Goal: Navigation & Orientation: Find specific page/section

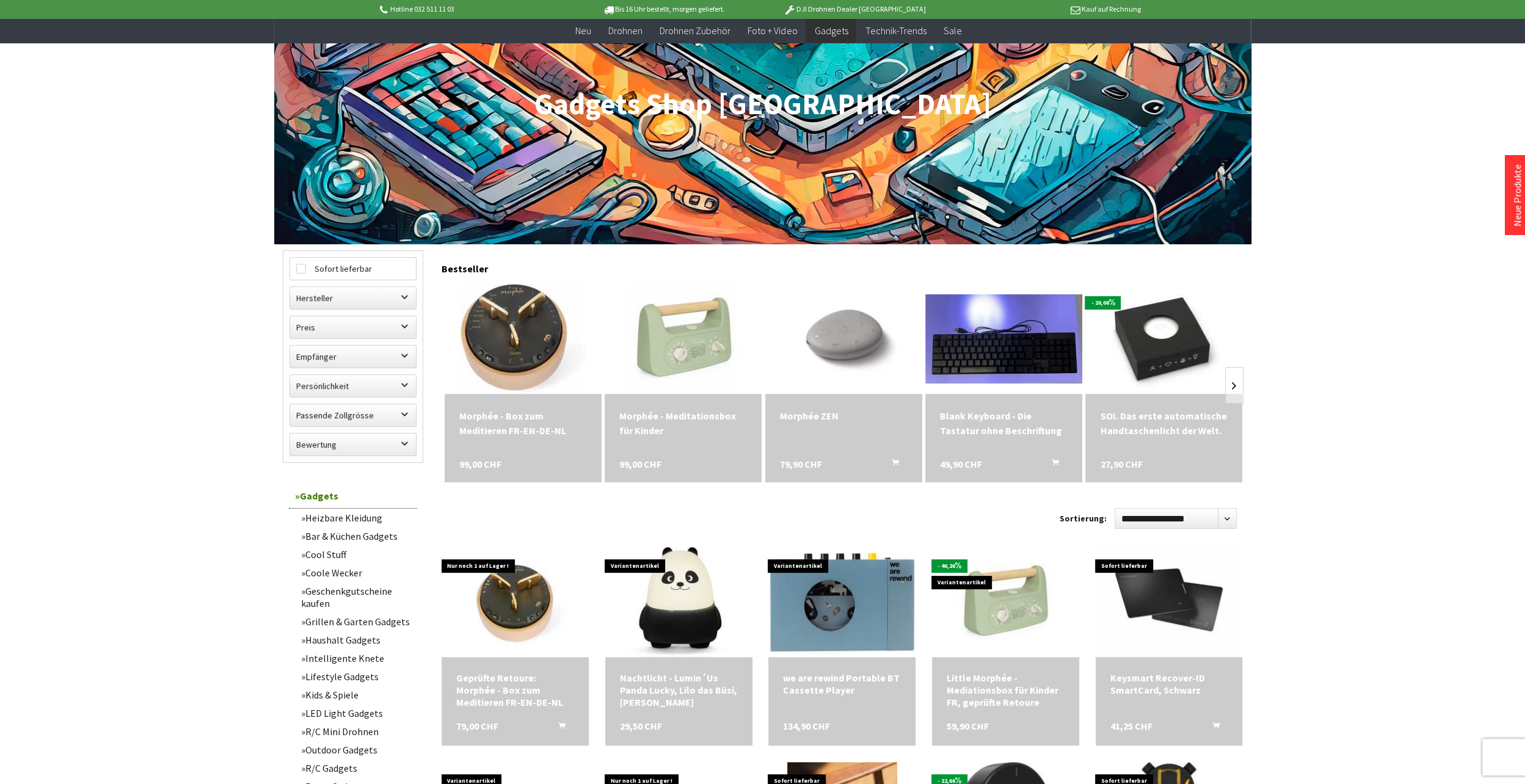
scroll to position [183, 0]
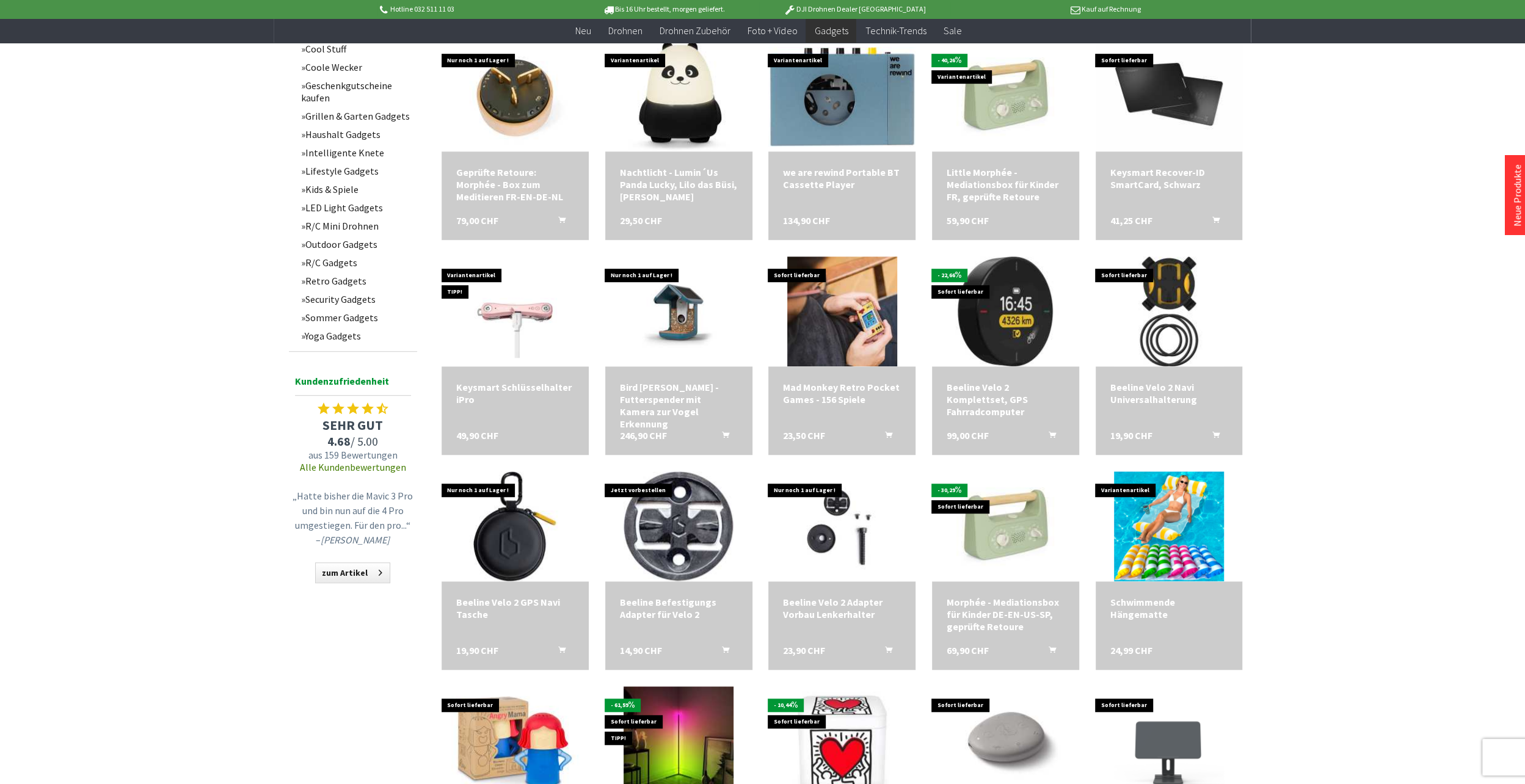
scroll to position [671, 0]
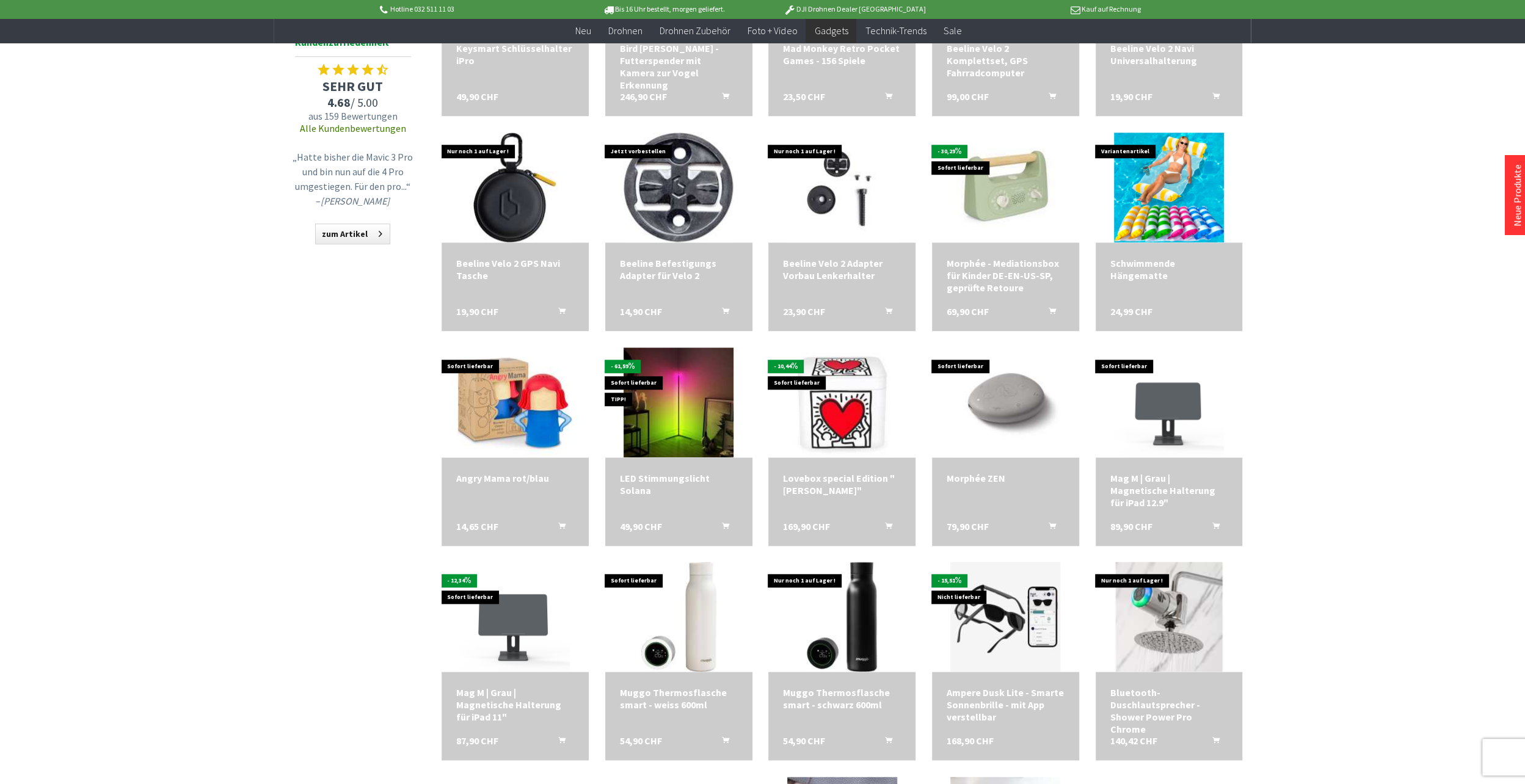
scroll to position [1160, 0]
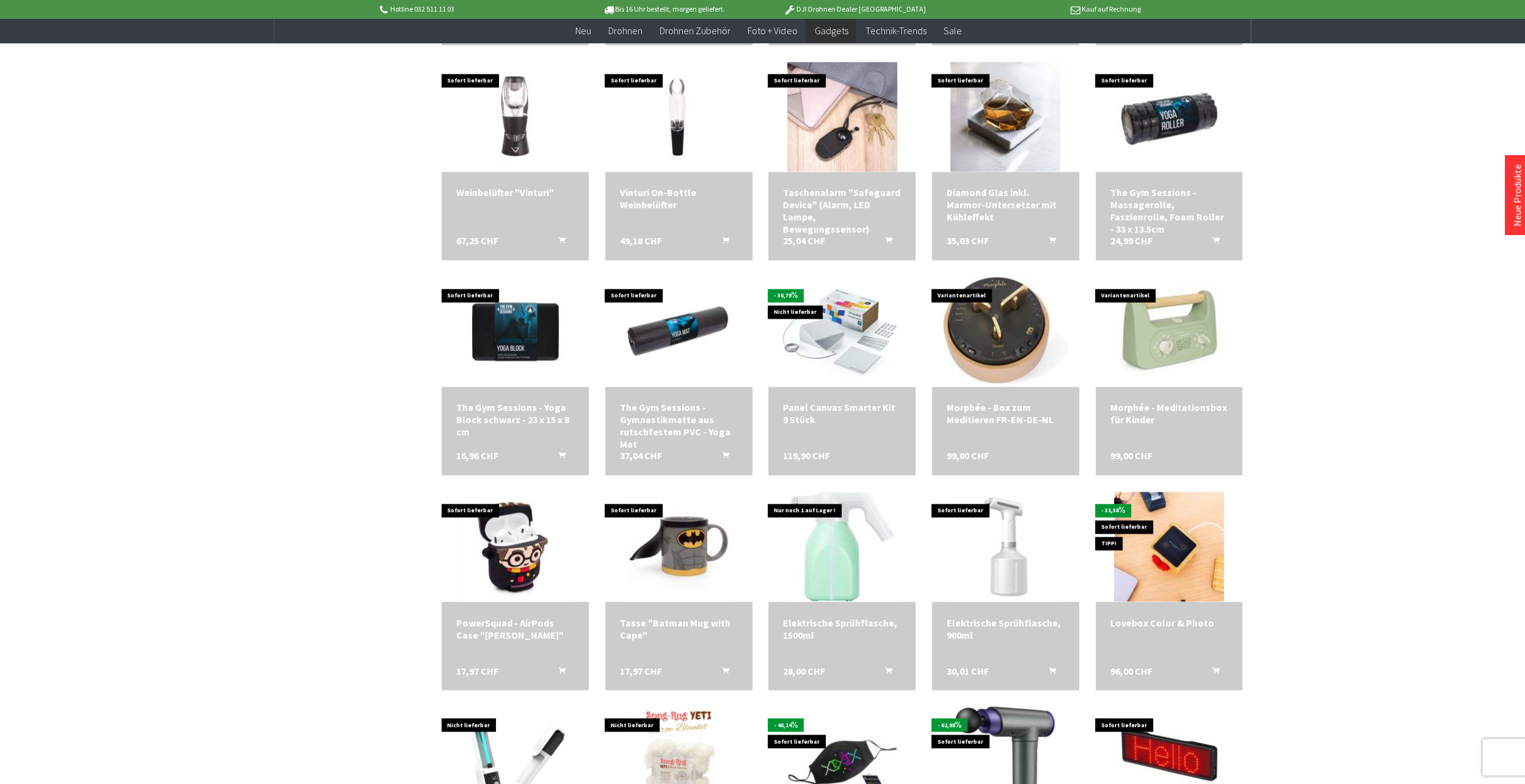
scroll to position [1709, 0]
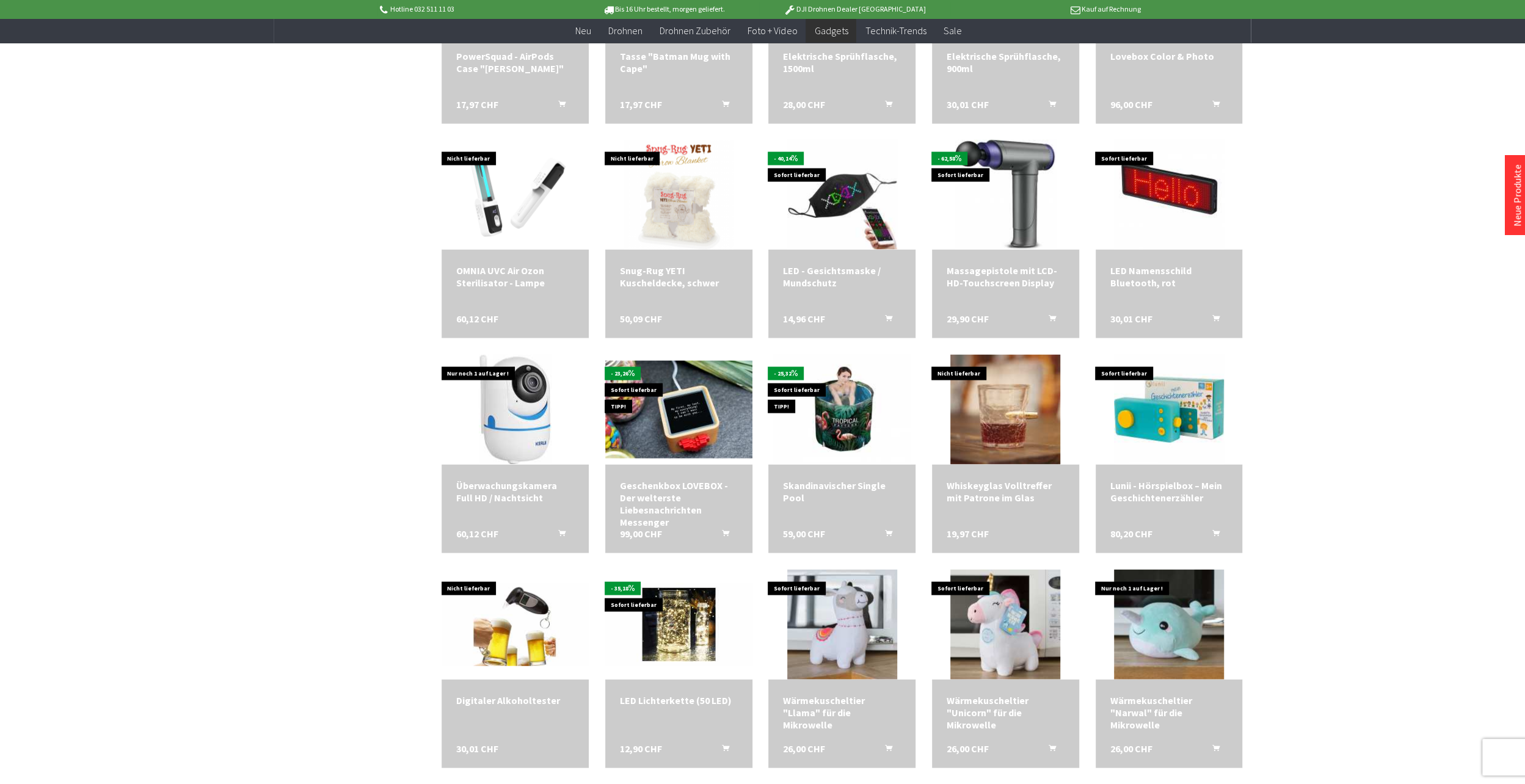
scroll to position [2321, 0]
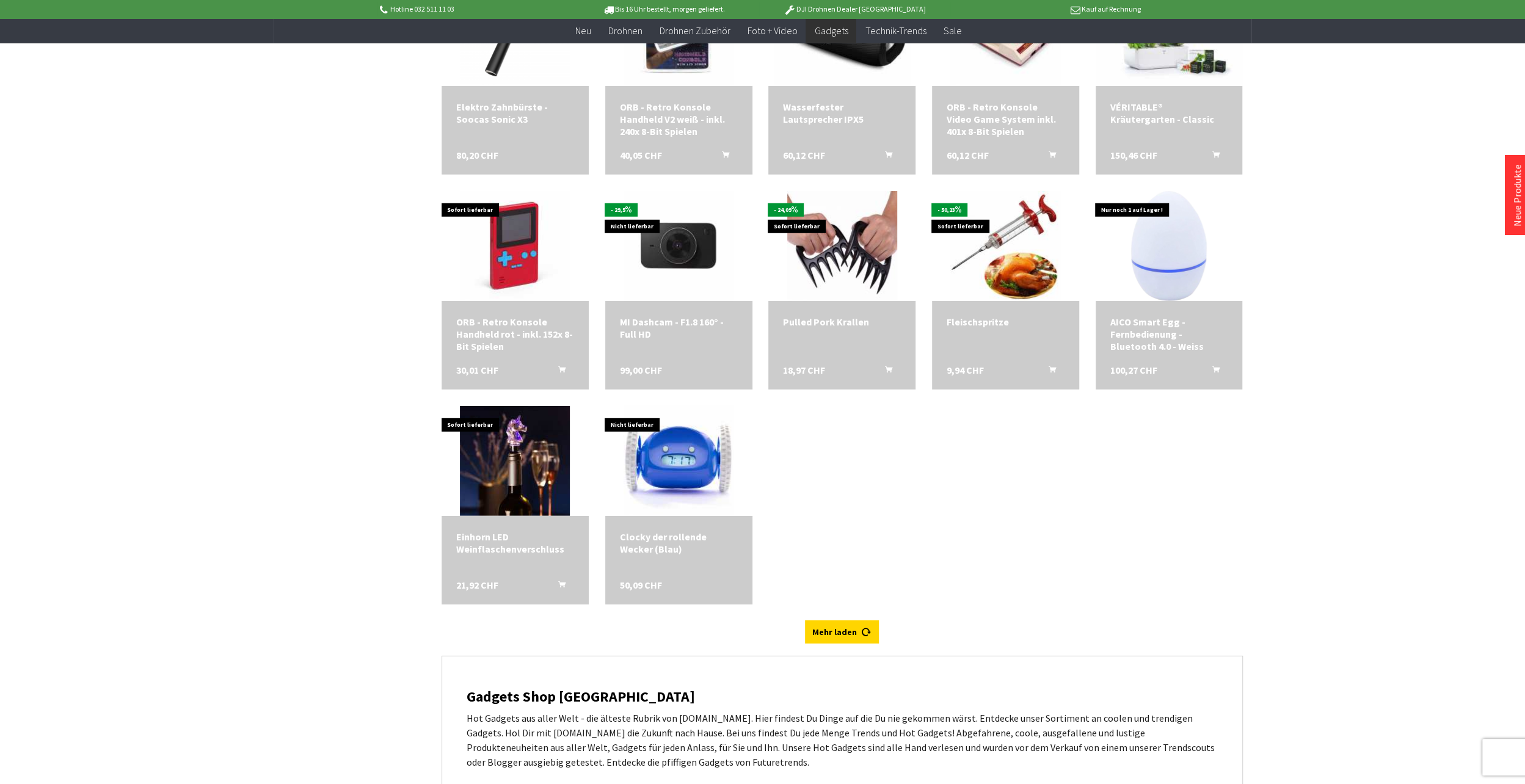
scroll to position [3358, 0]
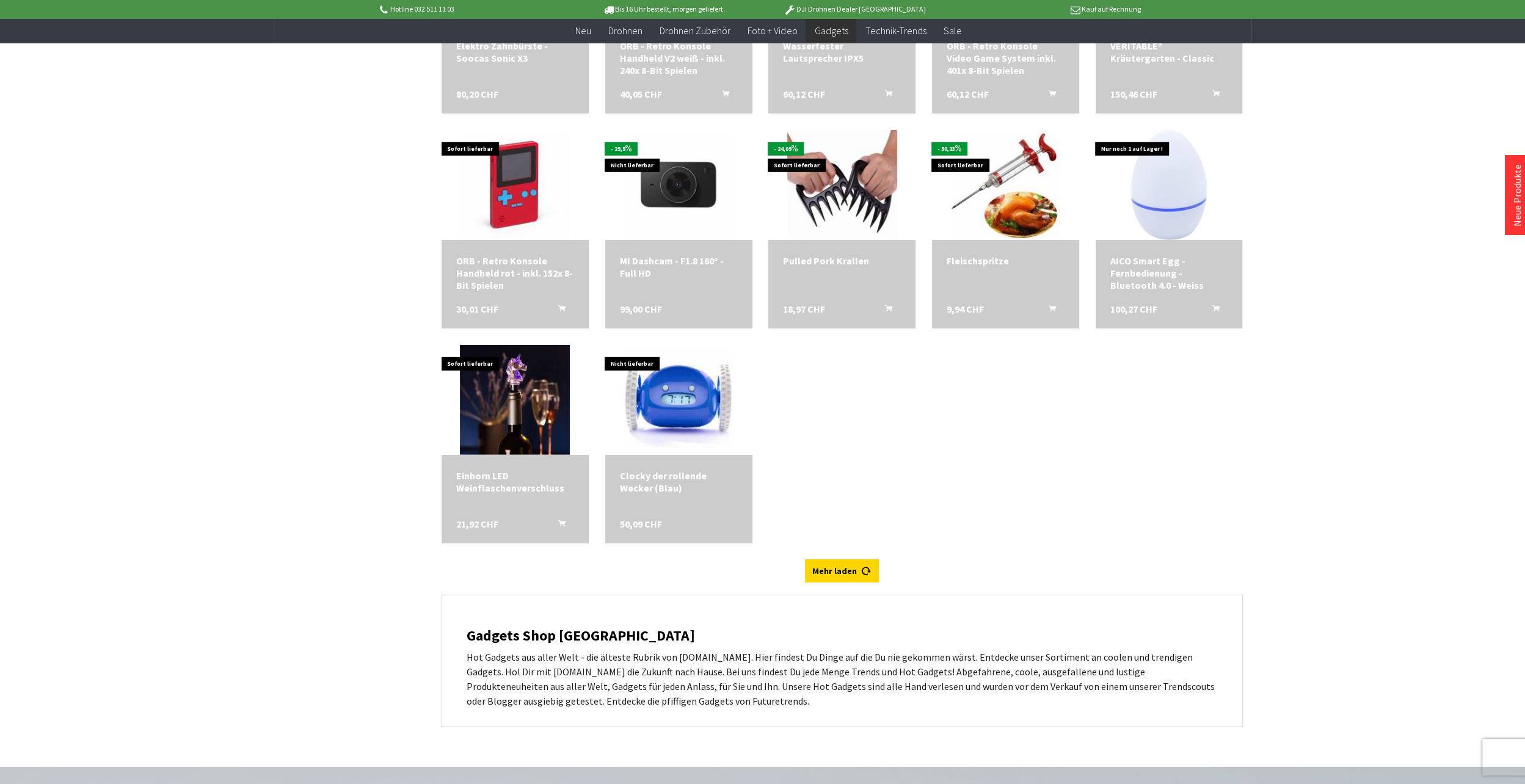
click at [864, 571] on icon at bounding box center [867, 566] width 10 height 10
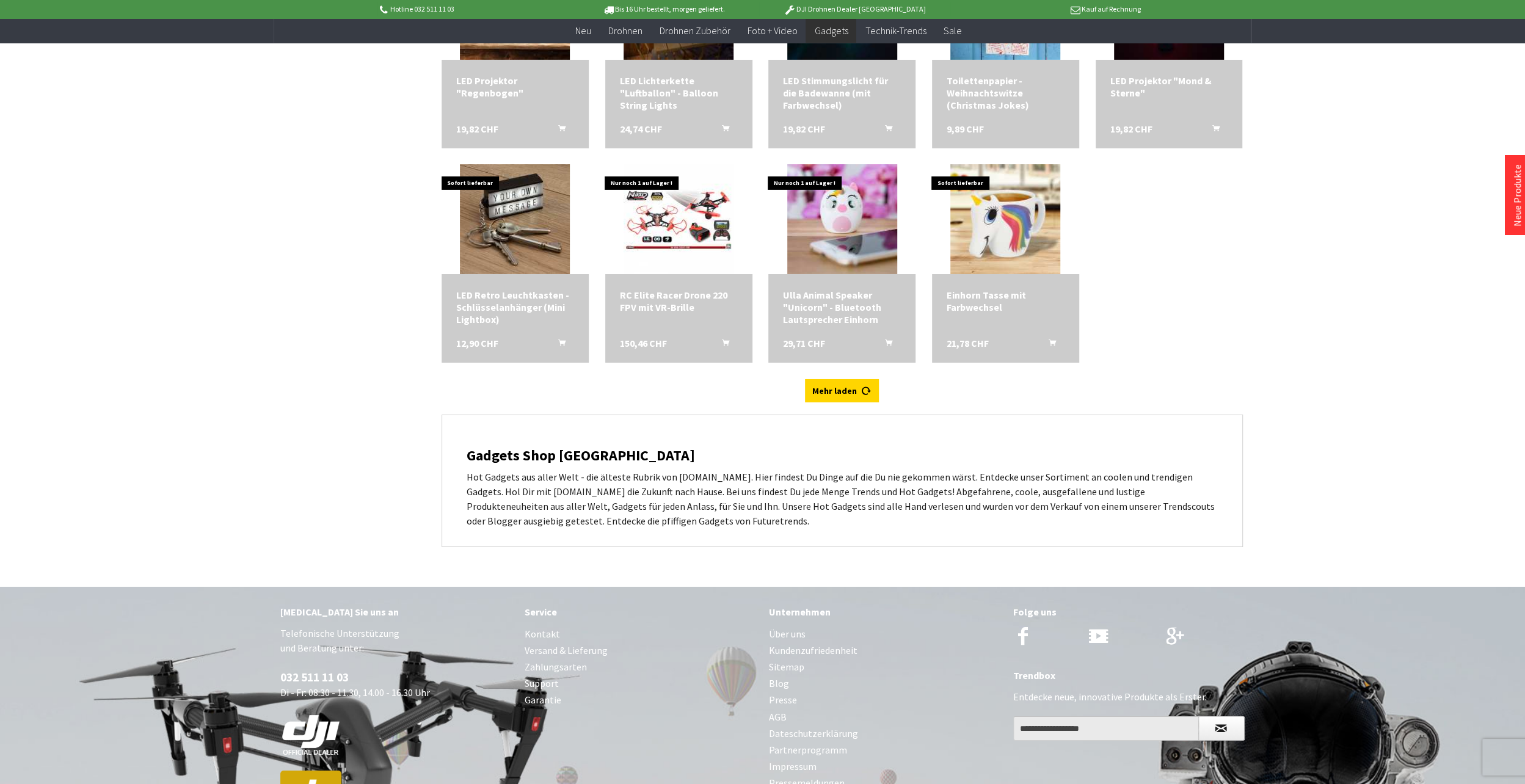
scroll to position [3969, 0]
click at [826, 397] on link "Mehr laden" at bounding box center [842, 390] width 74 height 23
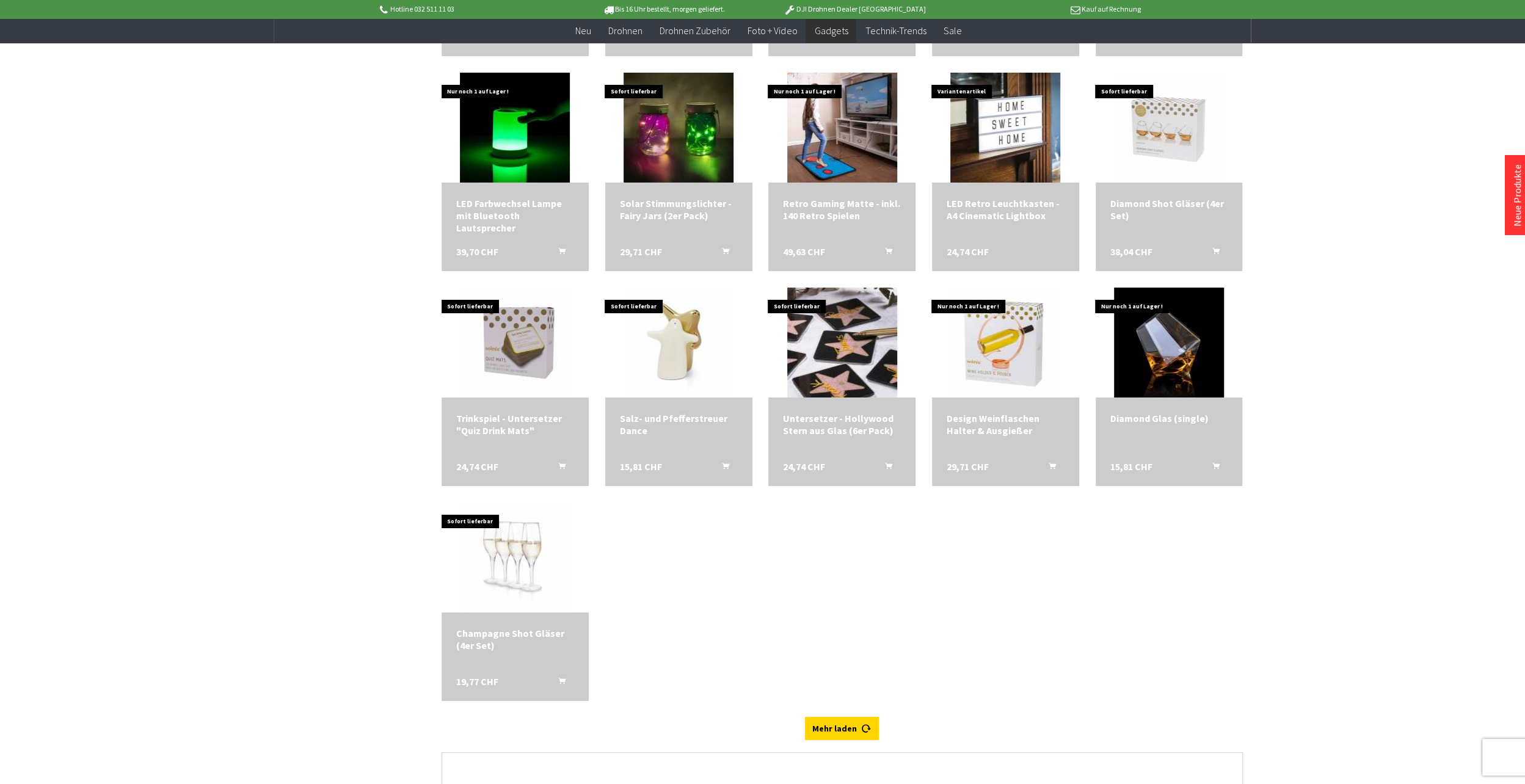
scroll to position [4335, 0]
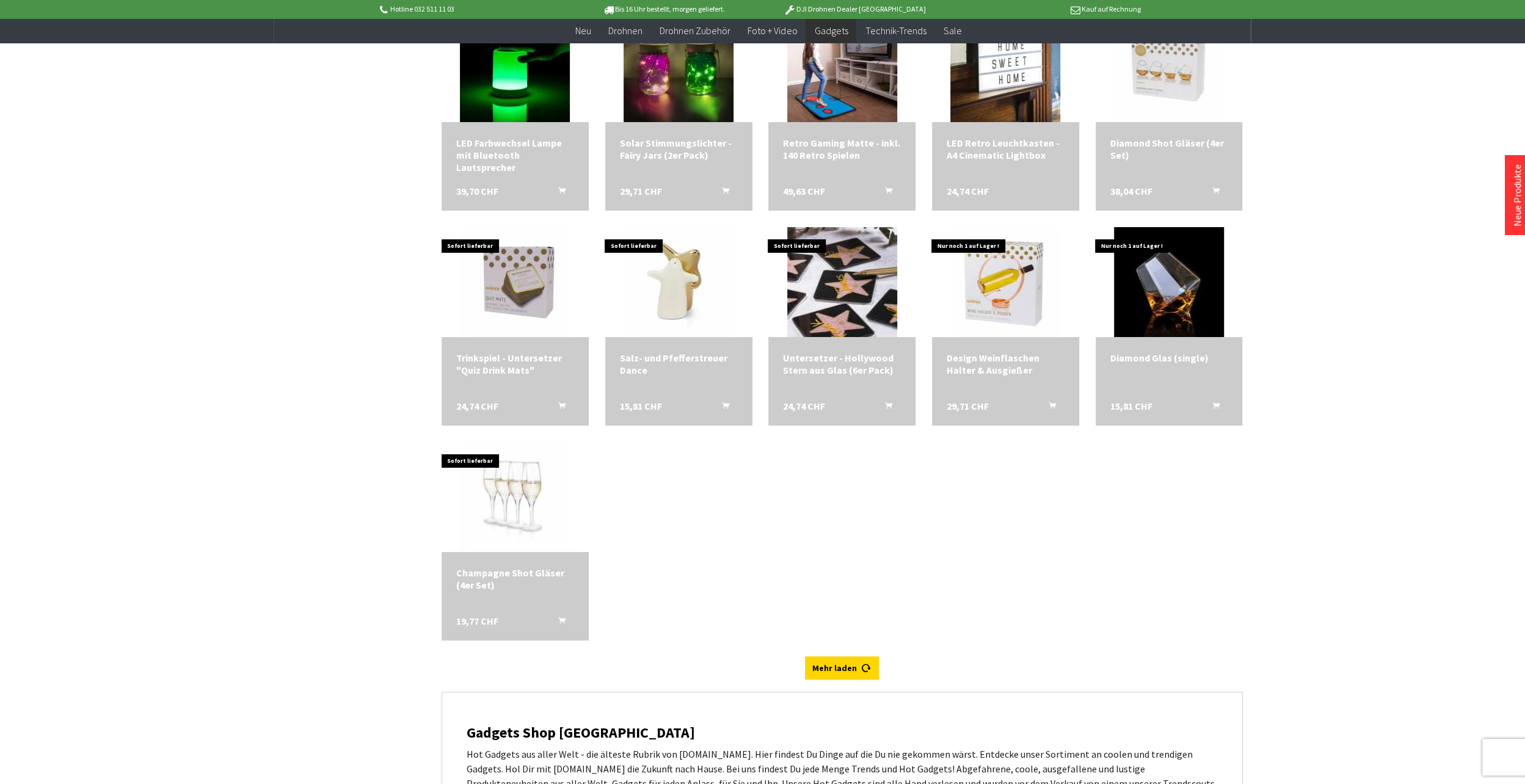
click at [838, 668] on link "Mehr laden" at bounding box center [842, 668] width 74 height 23
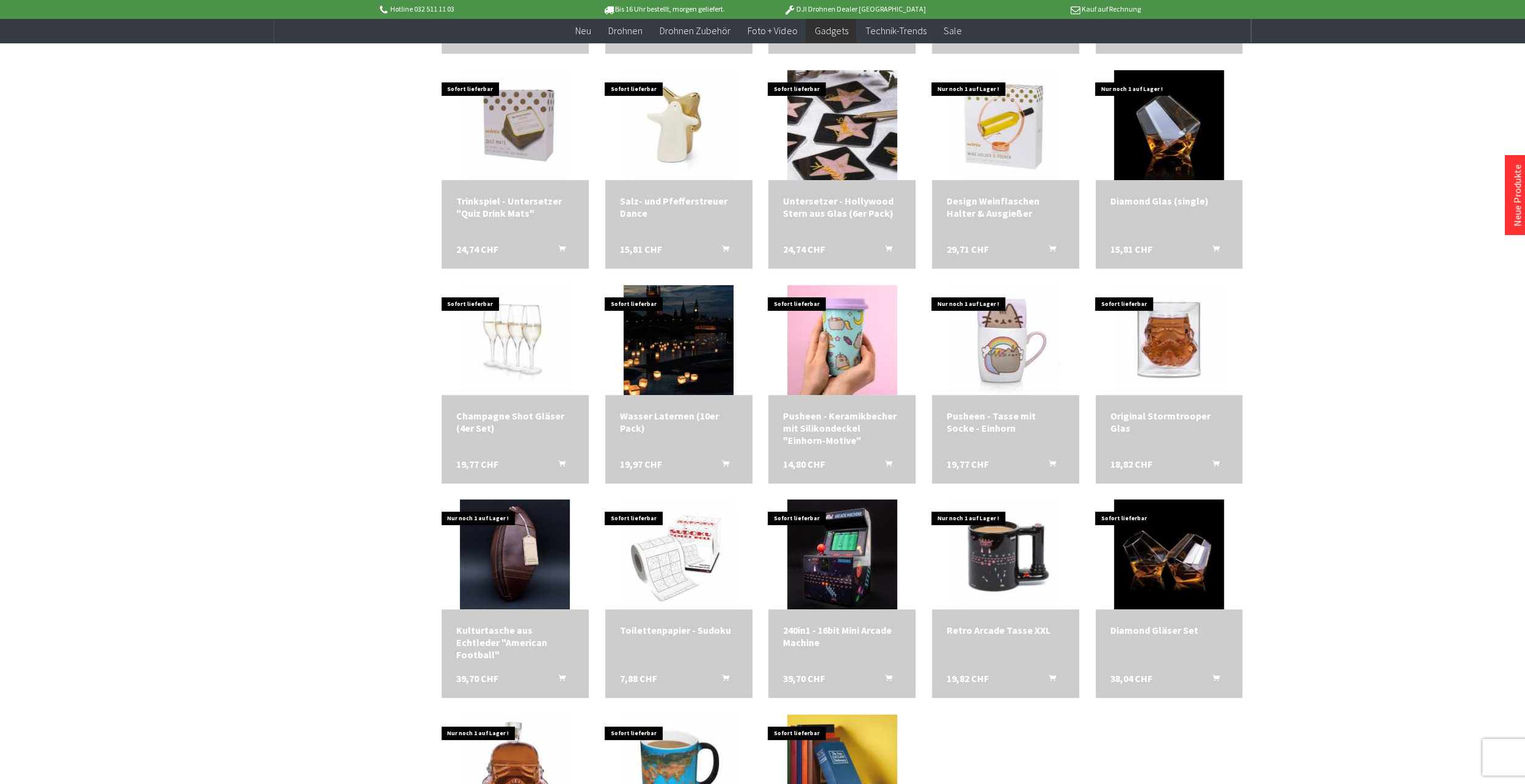
scroll to position [4518, 0]
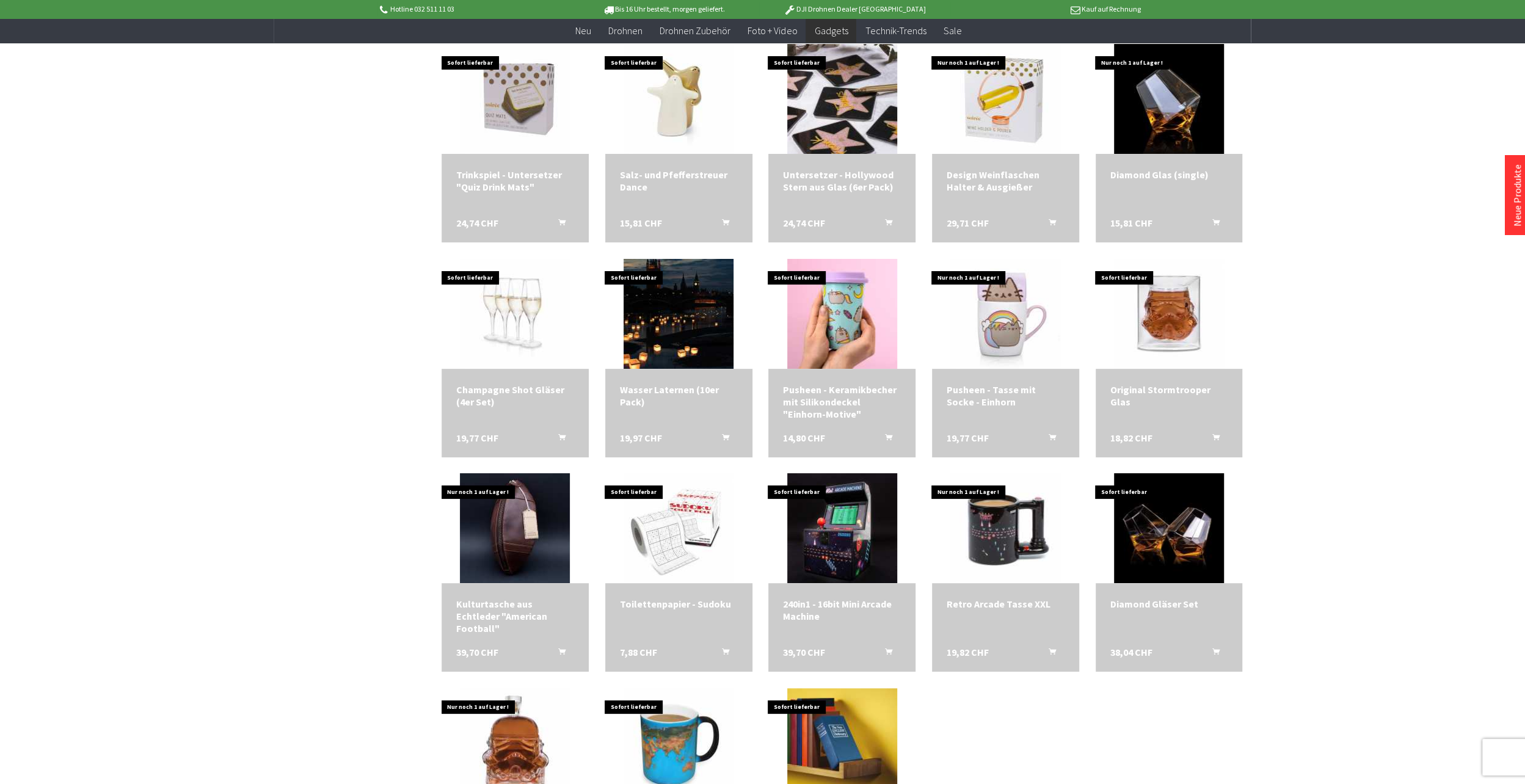
scroll to position [4336, 0]
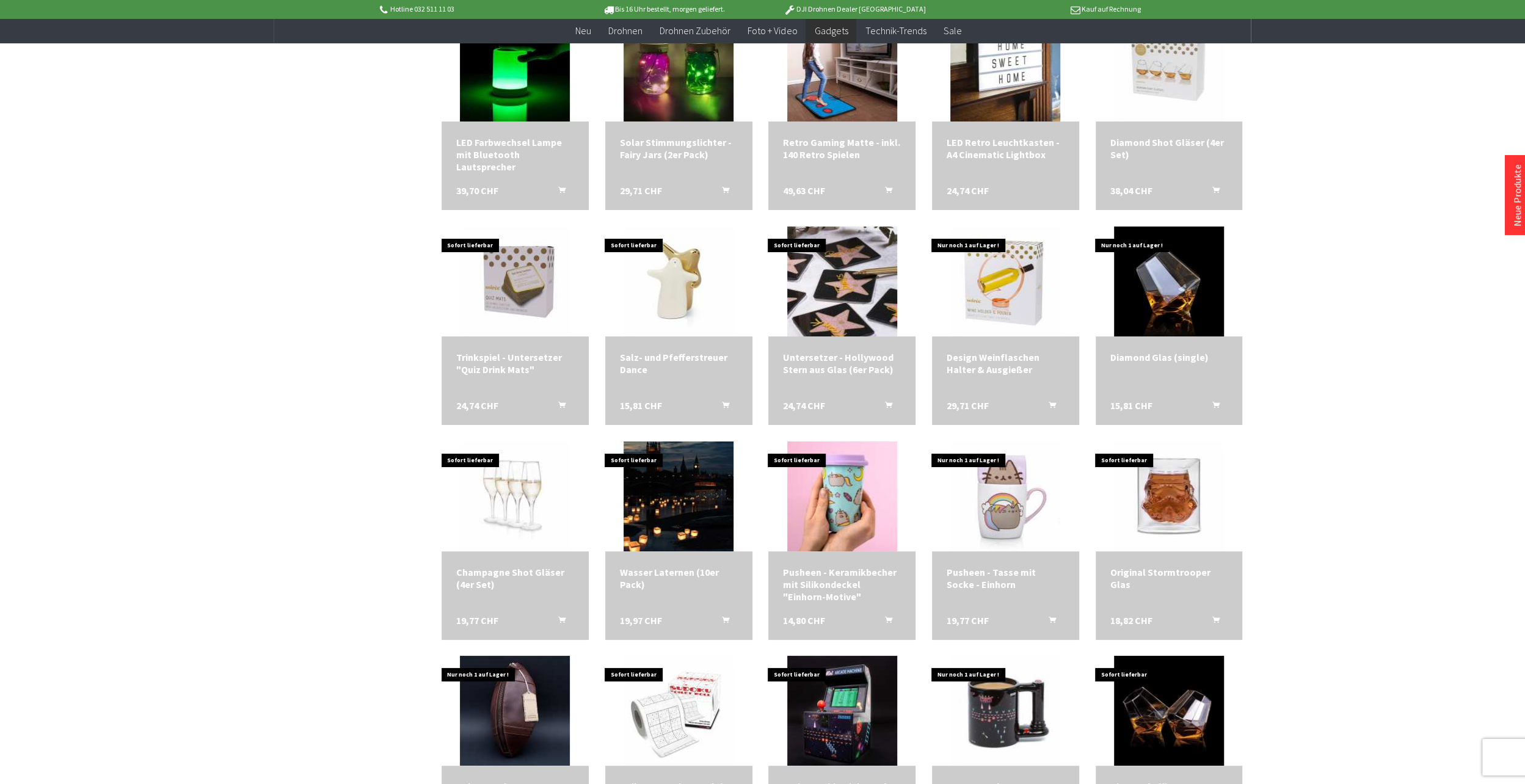
scroll to position [3970, 0]
